Goal: Information Seeking & Learning: Learn about a topic

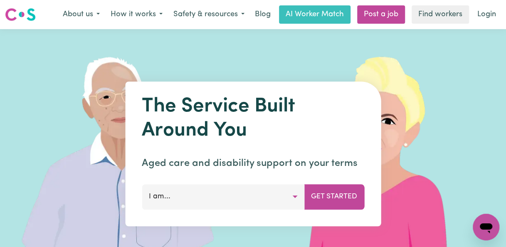
click at [296, 195] on button "I am..." at bounding box center [223, 196] width 163 height 25
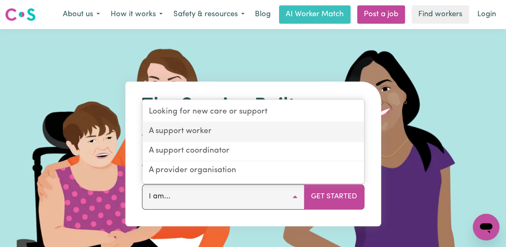
click at [228, 130] on link "A support worker" at bounding box center [253, 132] width 222 height 20
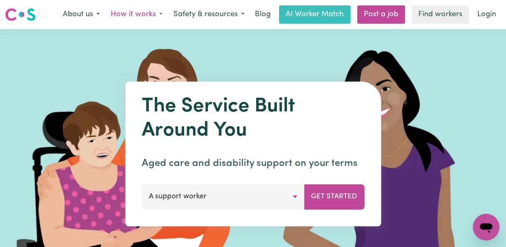
click at [150, 13] on button "How it works" at bounding box center [136, 14] width 63 height 17
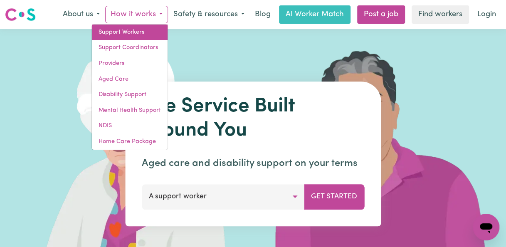
click at [142, 29] on link "Support Workers" at bounding box center [130, 33] width 76 height 16
